Goal: Task Accomplishment & Management: Use online tool/utility

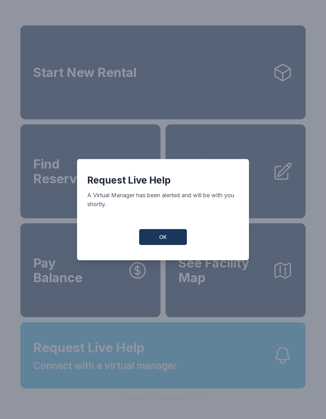
click at [175, 240] on button "OK" at bounding box center [163, 237] width 48 height 16
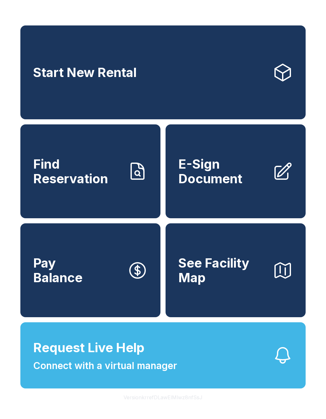
click at [217, 364] on button "Request Live Help Connect with a virtual manager" at bounding box center [162, 355] width 285 height 66
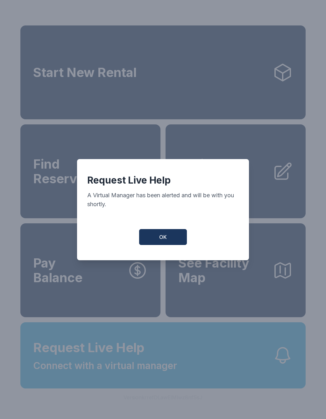
click at [169, 241] on button "OK" at bounding box center [163, 237] width 48 height 16
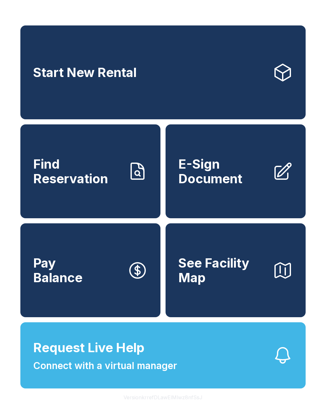
click at [260, 209] on link "E-Sign Document" at bounding box center [235, 171] width 140 height 94
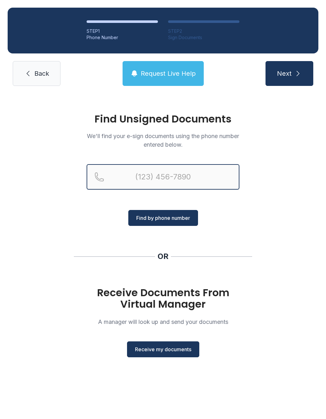
click at [196, 170] on input "Reservation phone number" at bounding box center [162, 176] width 153 height 25
type input "("
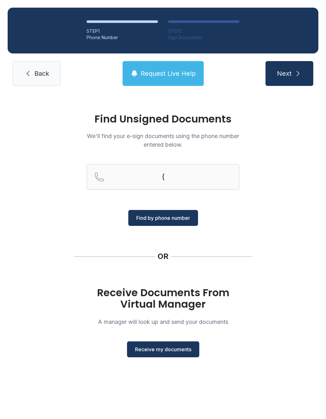
click at [277, 231] on div "Find Unsigned Documents We'll find your e-sign documents using the phone number…" at bounding box center [163, 237] width 326 height 289
click at [182, 350] on span "Receive my documents" at bounding box center [163, 349] width 56 height 8
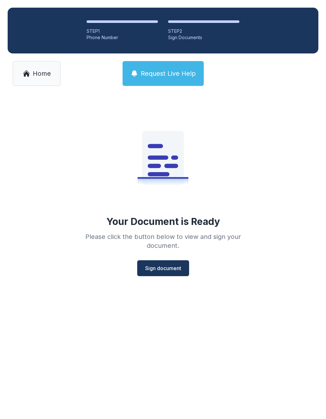
click at [177, 265] on span "Sign document" at bounding box center [163, 268] width 36 height 8
click at [38, 217] on div "Your Document is Ready Please click the button below to view and sign your docu…" at bounding box center [163, 197] width 326 height 208
click at [31, 80] on link "Home" at bounding box center [37, 73] width 48 height 25
